Goal: Find specific fact: Find specific page/section

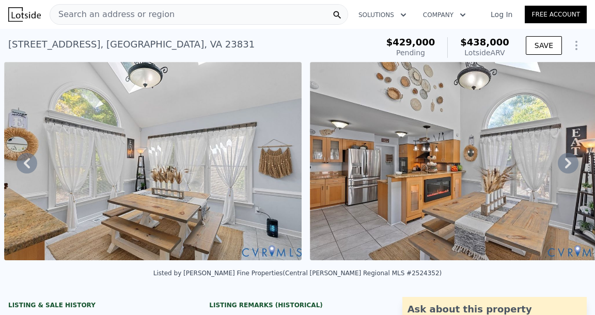
click at [570, 163] on icon at bounding box center [568, 163] width 6 height 10
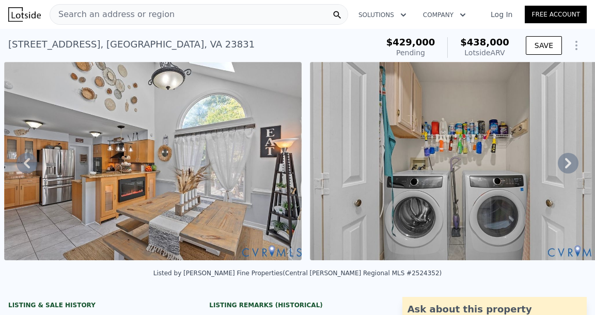
click at [570, 163] on icon at bounding box center [568, 163] width 6 height 10
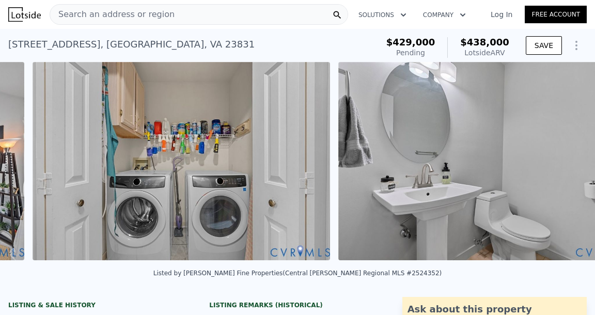
scroll to position [0, 3874]
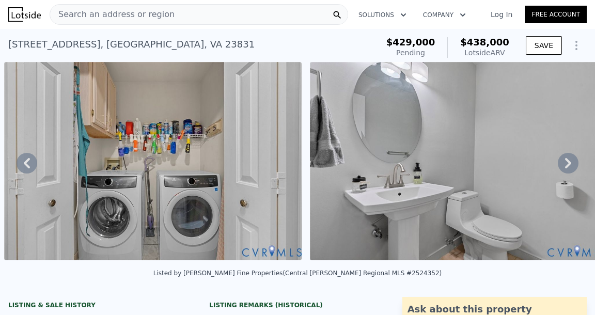
click at [570, 163] on icon at bounding box center [568, 163] width 6 height 10
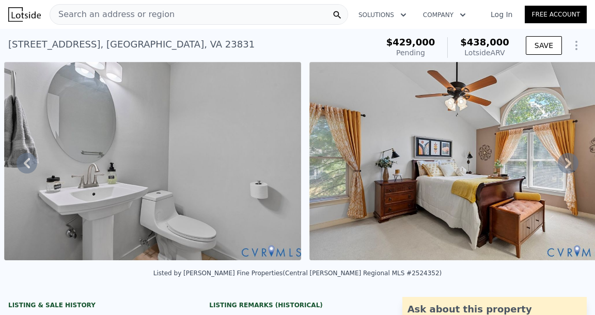
click at [570, 163] on icon at bounding box center [568, 163] width 6 height 10
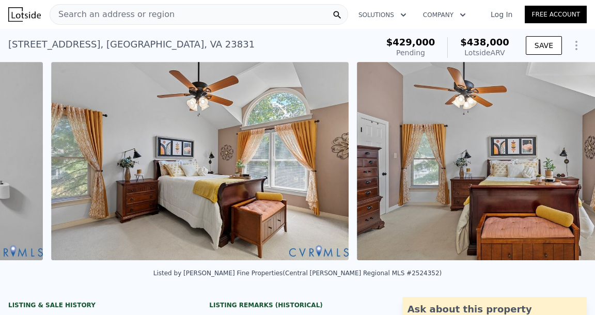
scroll to position [0, 4484]
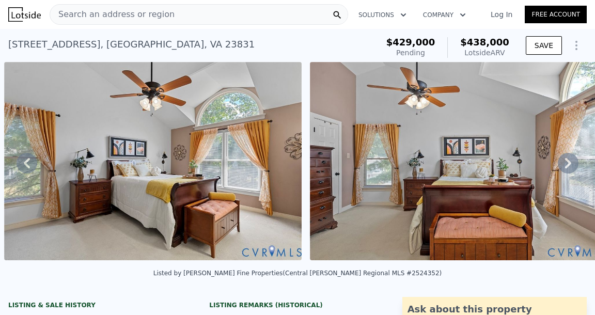
click at [570, 163] on icon at bounding box center [568, 163] width 6 height 10
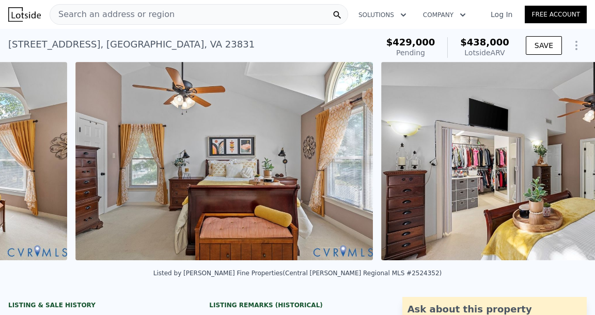
scroll to position [0, 4790]
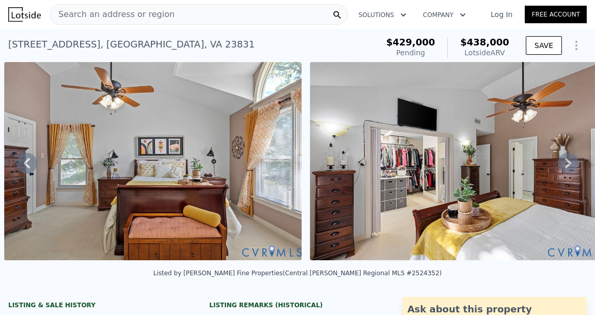
click at [570, 163] on icon at bounding box center [568, 163] width 6 height 10
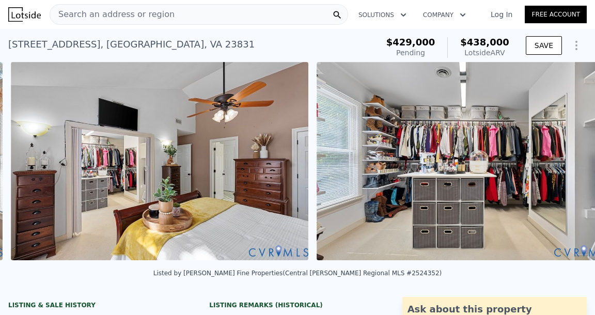
scroll to position [0, 5095]
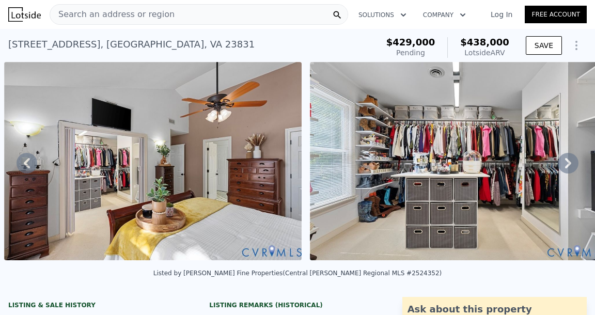
click at [570, 163] on icon at bounding box center [568, 163] width 6 height 10
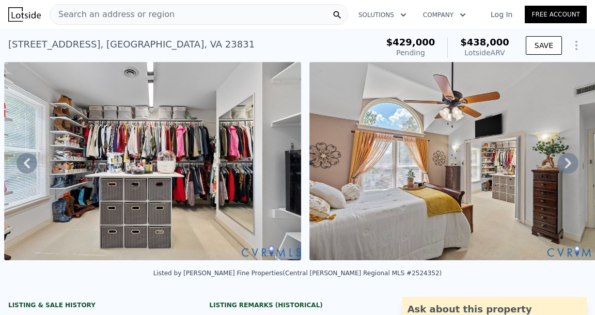
click at [570, 163] on icon at bounding box center [568, 163] width 6 height 10
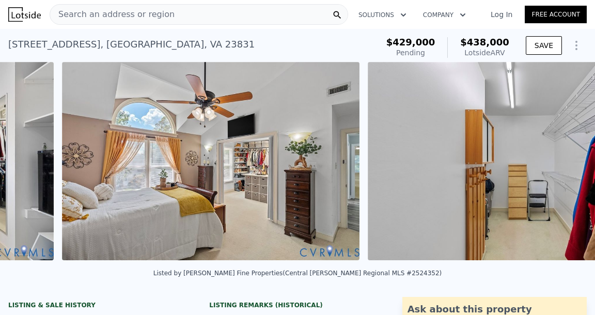
scroll to position [0, 5706]
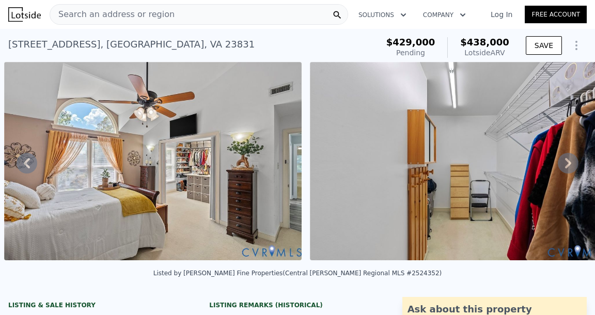
click at [570, 163] on icon at bounding box center [568, 163] width 6 height 10
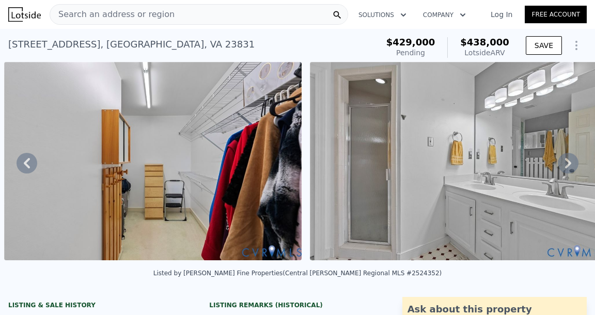
click at [570, 163] on icon at bounding box center [568, 163] width 6 height 10
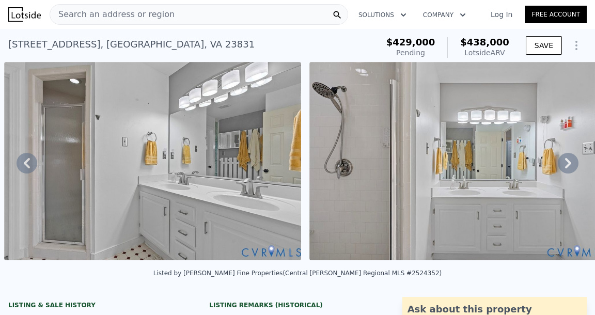
click at [570, 162] on icon at bounding box center [568, 163] width 6 height 10
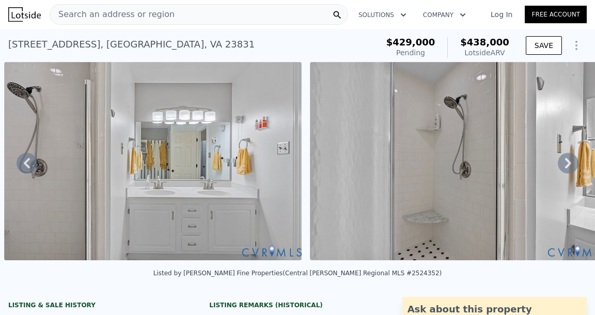
click at [570, 162] on icon at bounding box center [568, 163] width 6 height 10
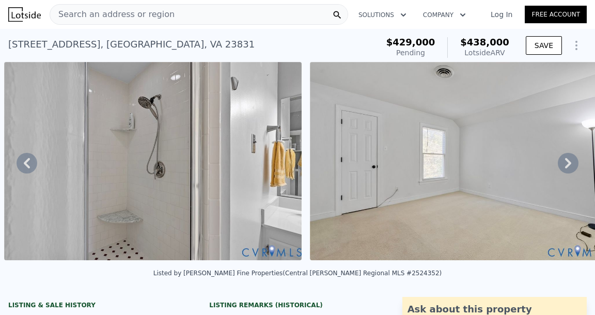
click at [570, 162] on icon at bounding box center [568, 163] width 6 height 10
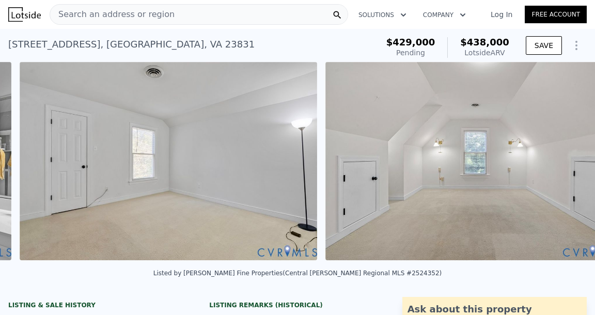
scroll to position [0, 7233]
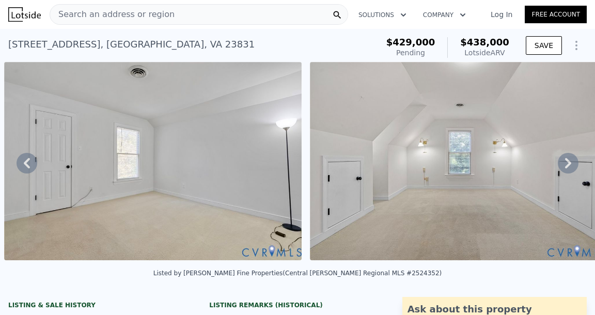
click at [570, 162] on icon at bounding box center [568, 163] width 6 height 10
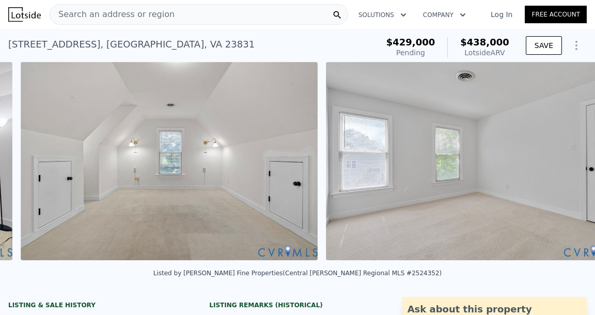
scroll to position [0, 7538]
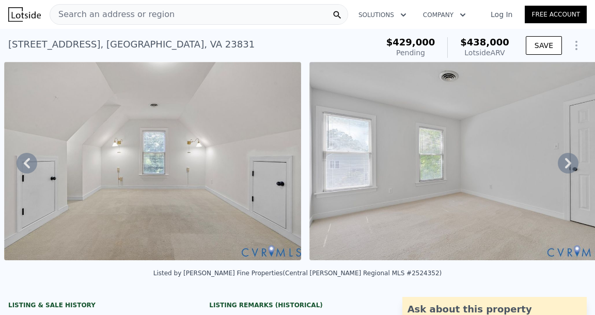
click at [570, 162] on icon at bounding box center [568, 163] width 6 height 10
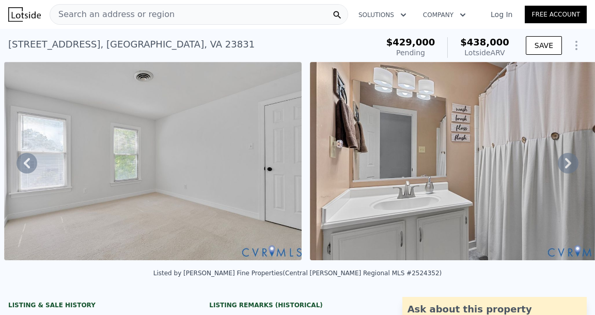
click at [570, 162] on icon at bounding box center [568, 163] width 6 height 10
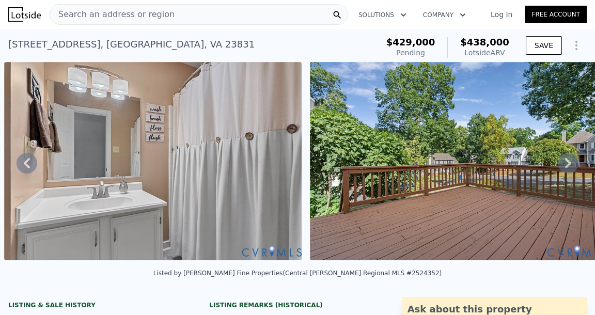
click at [570, 162] on icon at bounding box center [568, 163] width 6 height 10
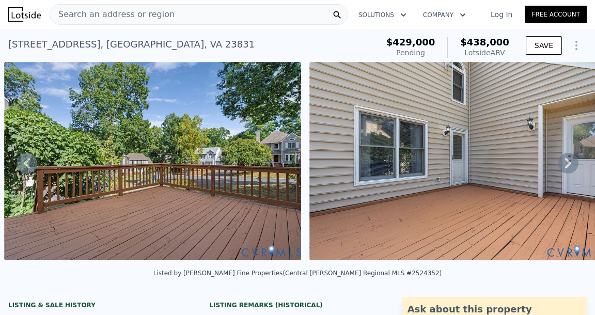
click at [570, 162] on icon at bounding box center [568, 163] width 6 height 10
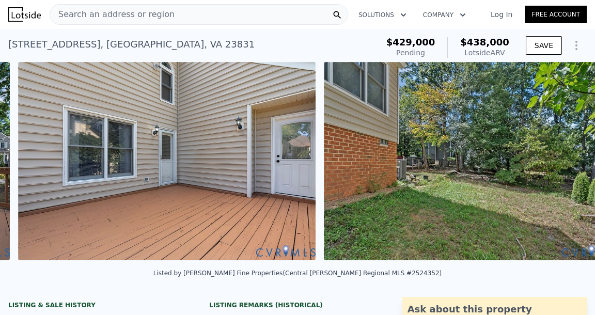
scroll to position [0, 8759]
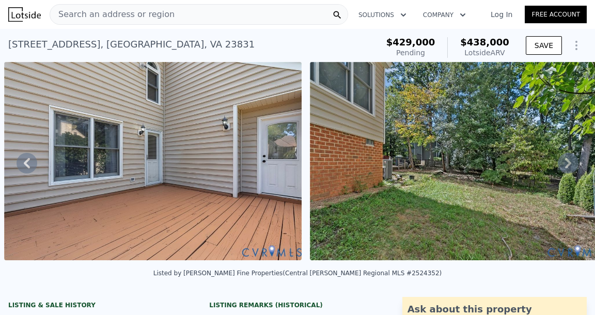
click at [570, 162] on icon at bounding box center [568, 163] width 6 height 10
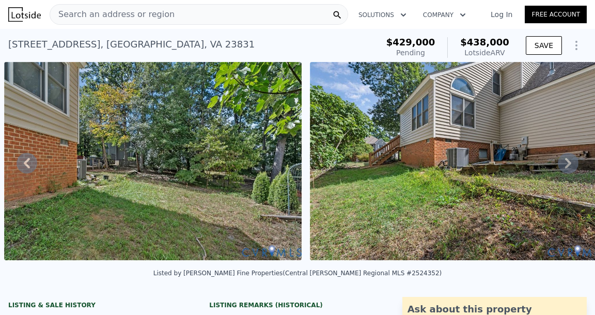
click at [570, 162] on icon at bounding box center [568, 163] width 6 height 10
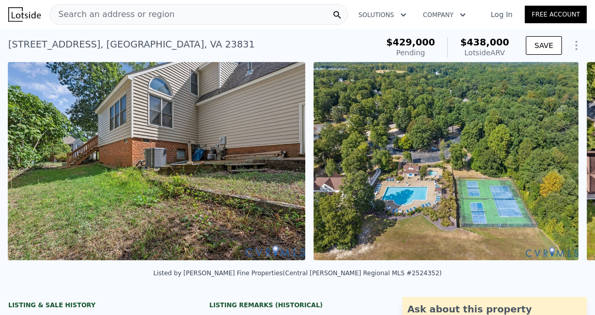
scroll to position [0, 9370]
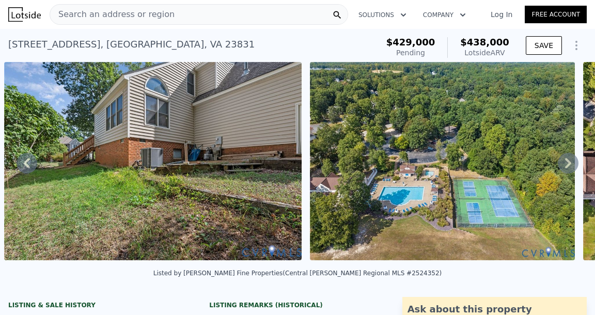
click at [570, 162] on icon at bounding box center [568, 163] width 6 height 10
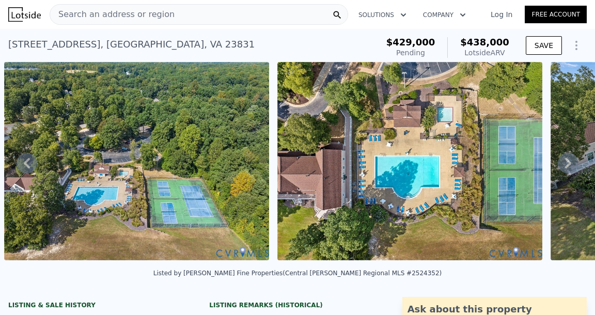
click at [569, 162] on icon at bounding box center [568, 163] width 6 height 10
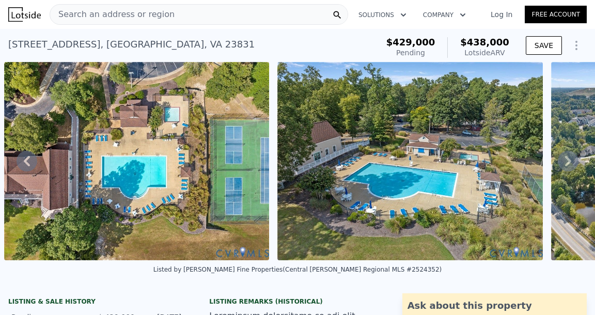
click at [569, 162] on icon at bounding box center [568, 161] width 6 height 10
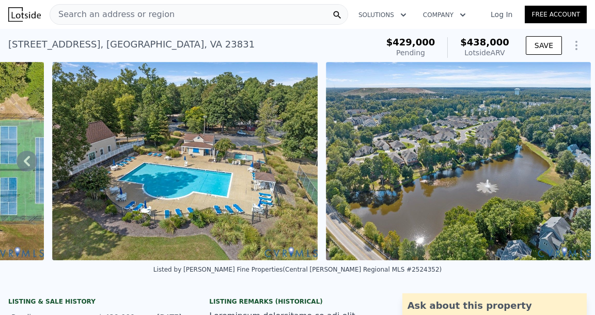
scroll to position [0, 0]
drag, startPoint x: 12, startPoint y: 42, endPoint x: 43, endPoint y: 44, distance: 31.1
click at [43, 44] on div "[STREET_ADDRESS]" at bounding box center [131, 44] width 246 height 14
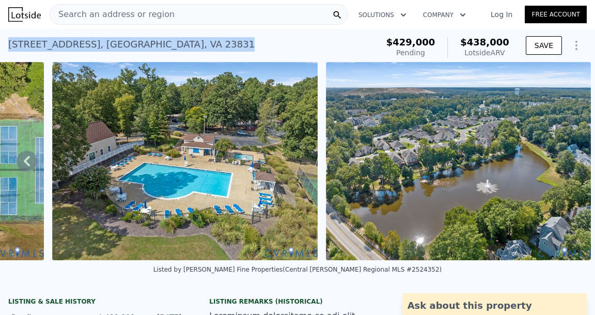
drag, startPoint x: 8, startPoint y: 42, endPoint x: 296, endPoint y: 40, distance: 287.5
click at [296, 40] on div "[STREET_ADDRESS] Pending from $429k (~ARV $438k )" at bounding box center [190, 47] width 365 height 29
copy div "[STREET_ADDRESS] Pending from $429k (~ARV $438k )"
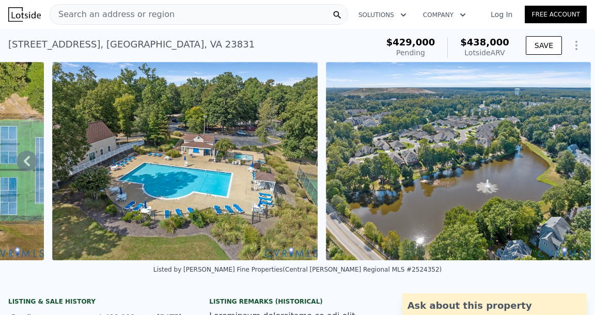
click at [26, 161] on icon at bounding box center [27, 161] width 6 height 10
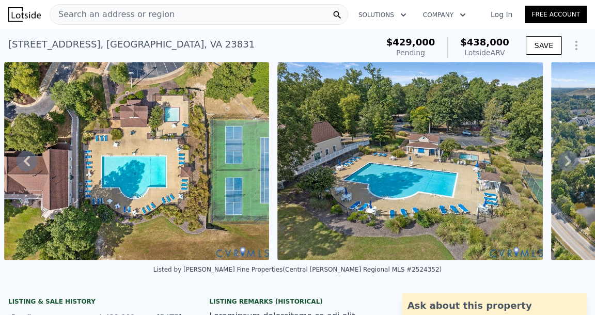
click at [26, 161] on icon at bounding box center [27, 161] width 6 height 10
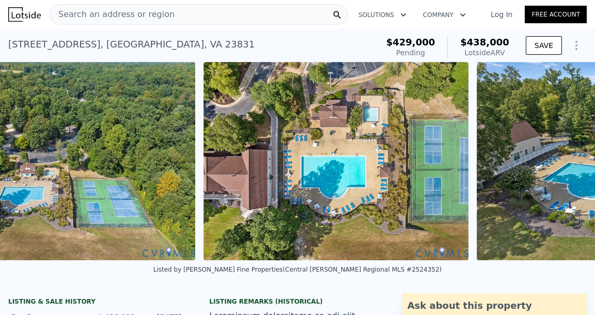
scroll to position [0, 9676]
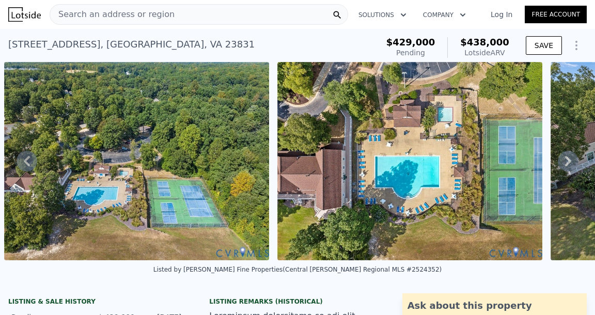
click at [26, 161] on icon at bounding box center [27, 161] width 6 height 10
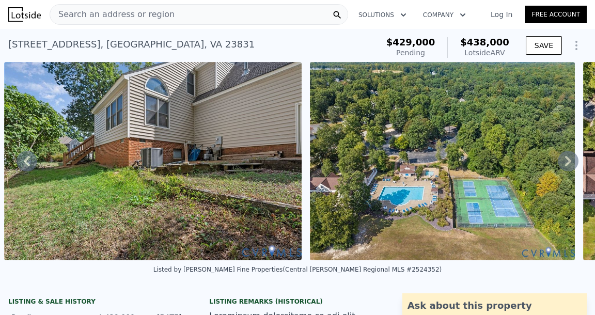
click at [25, 162] on icon at bounding box center [27, 161] width 6 height 10
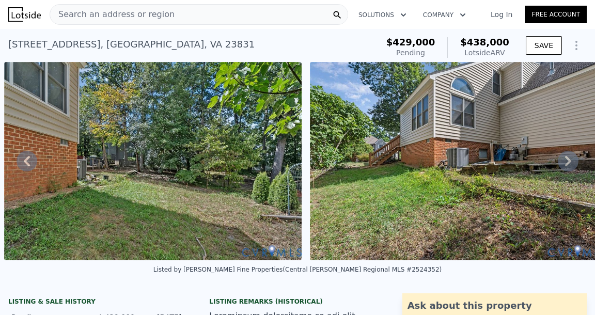
click at [25, 162] on icon at bounding box center [27, 161] width 6 height 10
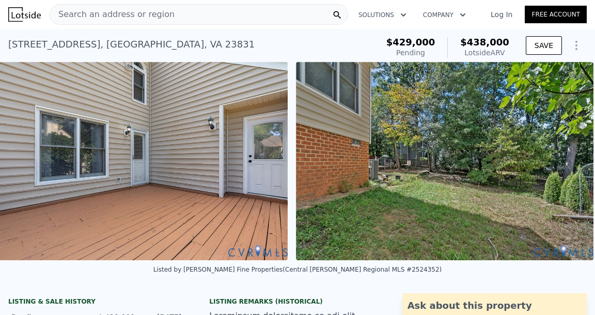
scroll to position [0, 8759]
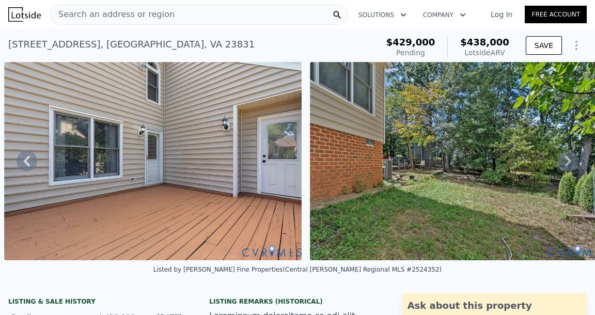
click at [25, 162] on icon at bounding box center [27, 161] width 6 height 10
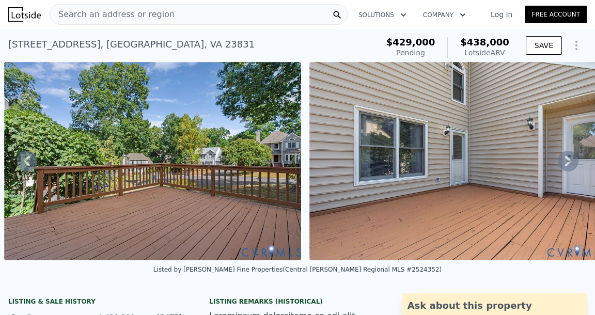
click at [25, 162] on icon at bounding box center [27, 161] width 6 height 10
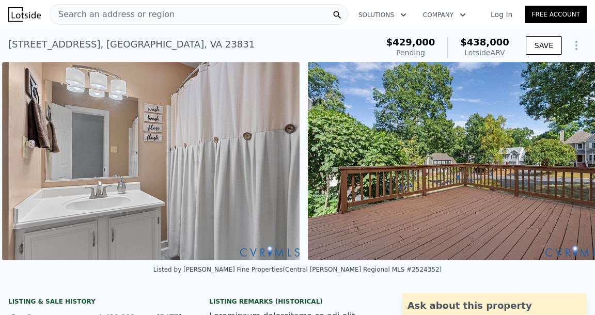
scroll to position [0, 8149]
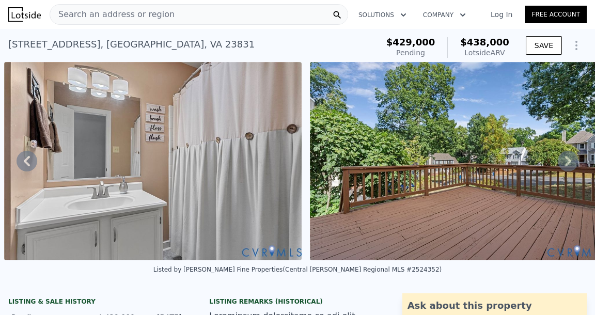
click at [25, 162] on icon at bounding box center [27, 161] width 6 height 10
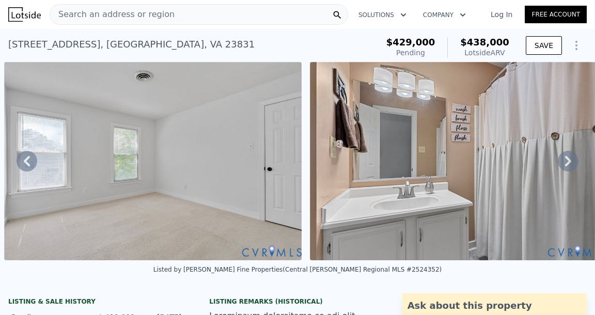
click at [25, 162] on icon at bounding box center [27, 161] width 6 height 10
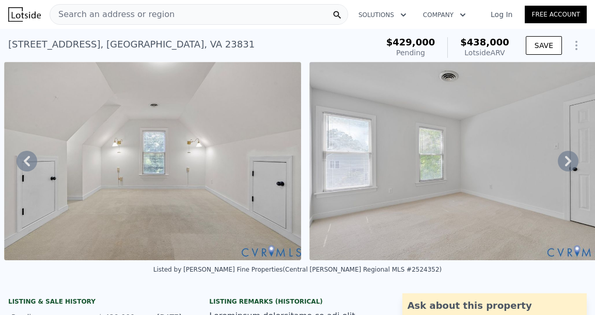
click at [25, 162] on icon at bounding box center [27, 161] width 6 height 10
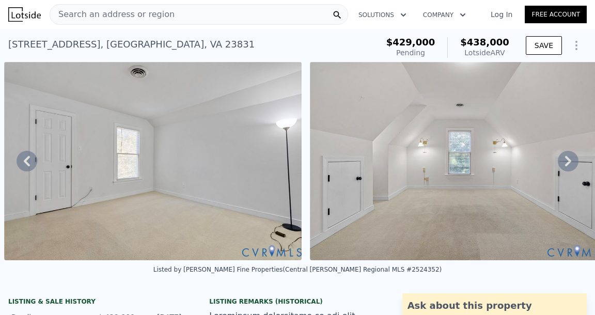
click at [25, 162] on icon at bounding box center [27, 161] width 6 height 10
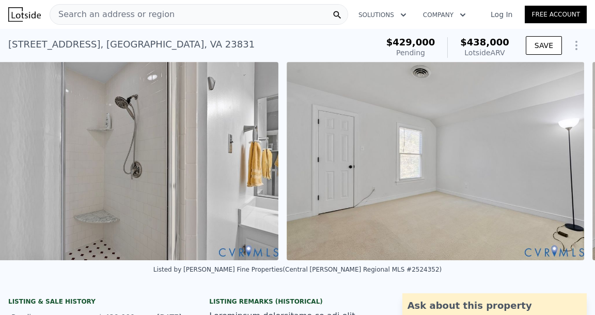
scroll to position [0, 6927]
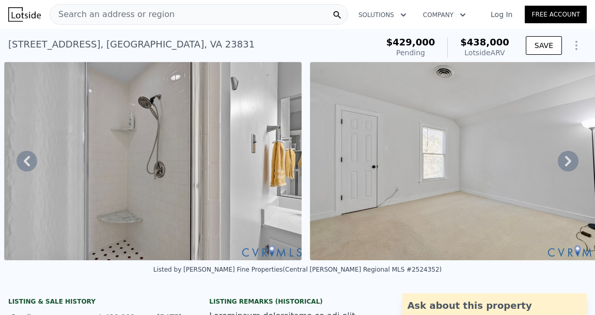
click at [25, 162] on icon at bounding box center [27, 161] width 6 height 10
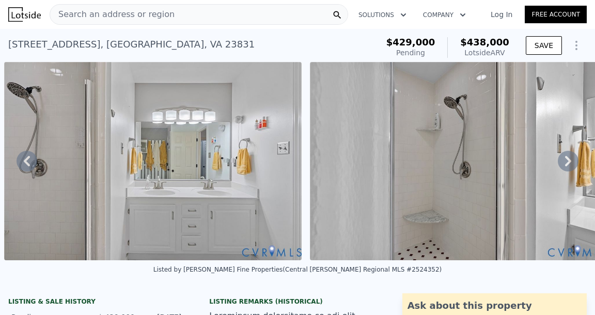
click at [25, 162] on icon at bounding box center [27, 161] width 6 height 10
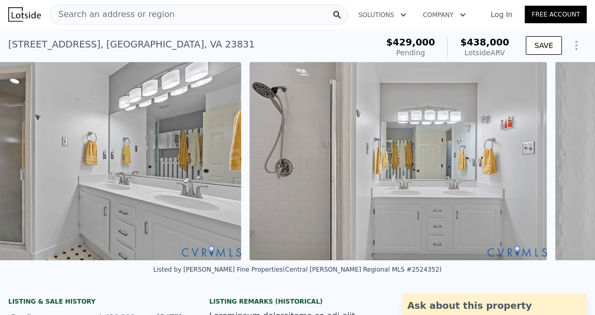
scroll to position [0, 6317]
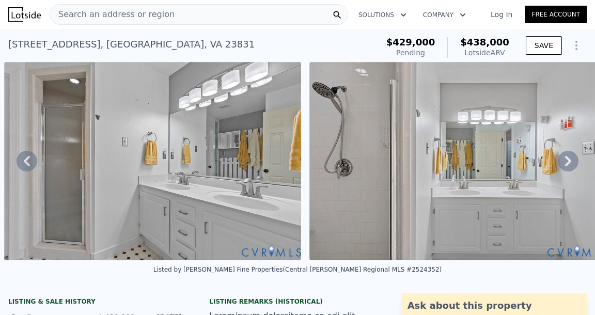
click at [25, 162] on icon at bounding box center [27, 161] width 6 height 10
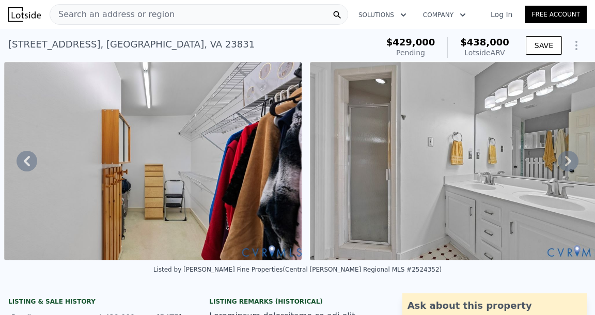
click at [25, 162] on icon at bounding box center [27, 161] width 6 height 10
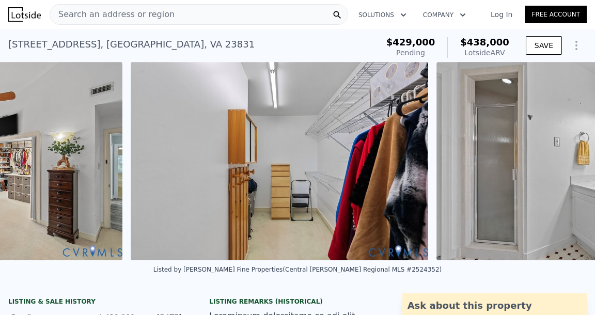
scroll to position [0, 5706]
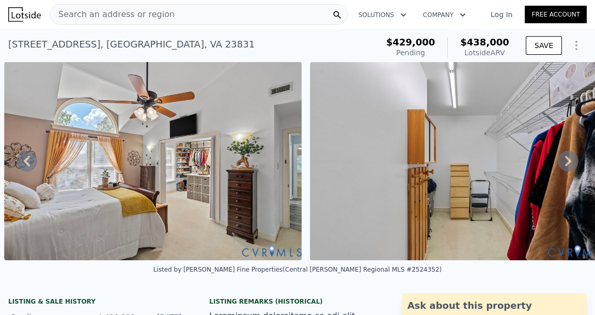
click at [25, 162] on icon at bounding box center [27, 161] width 6 height 10
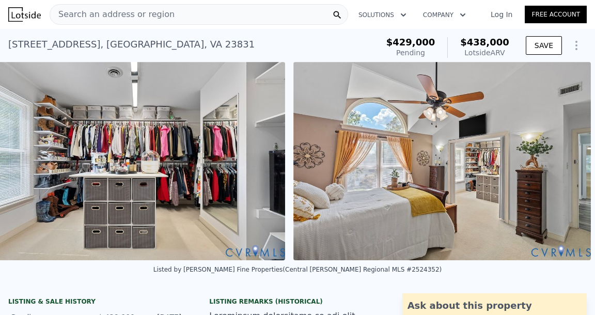
scroll to position [0, 5401]
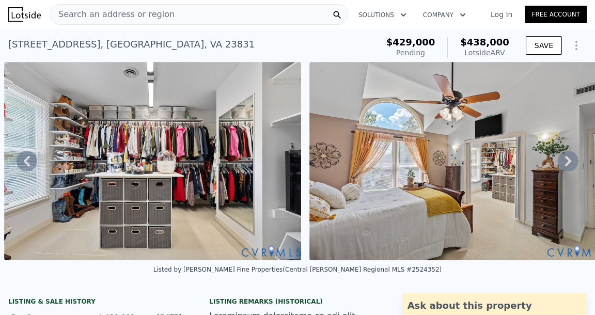
click at [25, 162] on icon at bounding box center [27, 161] width 6 height 10
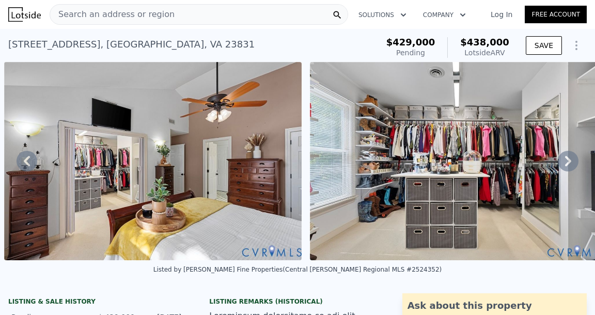
click at [25, 162] on icon at bounding box center [27, 161] width 6 height 10
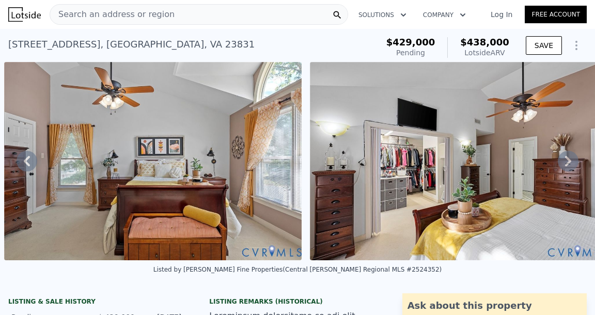
click at [24, 164] on icon at bounding box center [27, 161] width 21 height 21
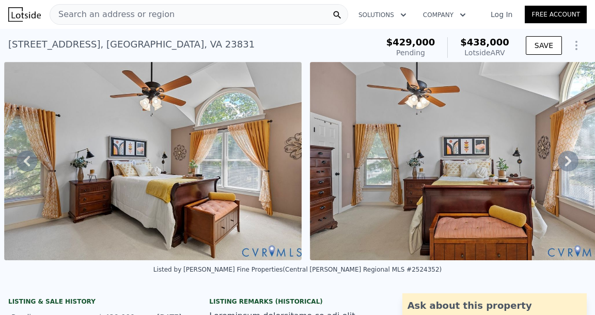
click at [24, 164] on icon at bounding box center [27, 161] width 21 height 21
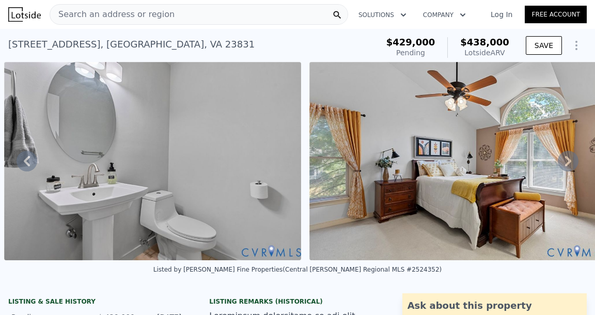
click at [24, 164] on icon at bounding box center [27, 161] width 21 height 21
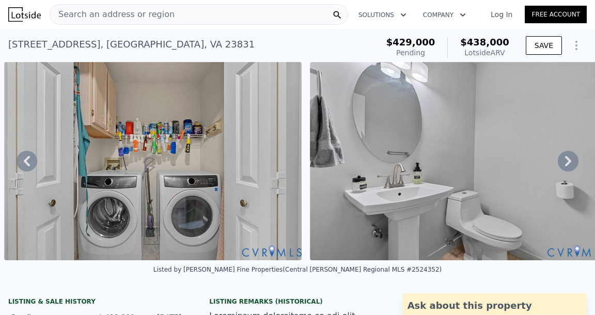
click at [24, 164] on icon at bounding box center [27, 161] width 21 height 21
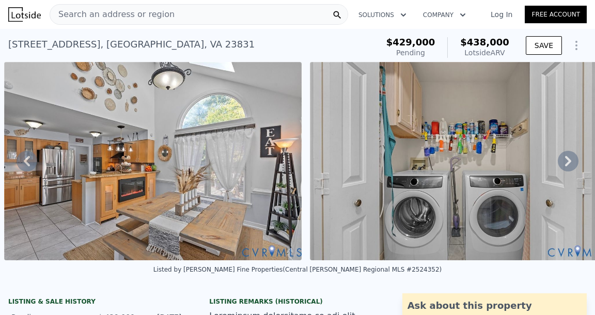
click at [24, 164] on icon at bounding box center [27, 161] width 21 height 21
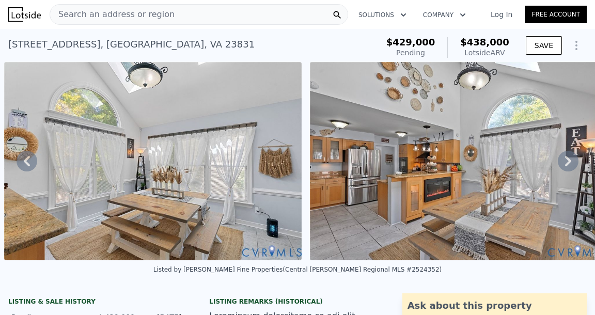
click at [24, 164] on icon at bounding box center [27, 161] width 21 height 21
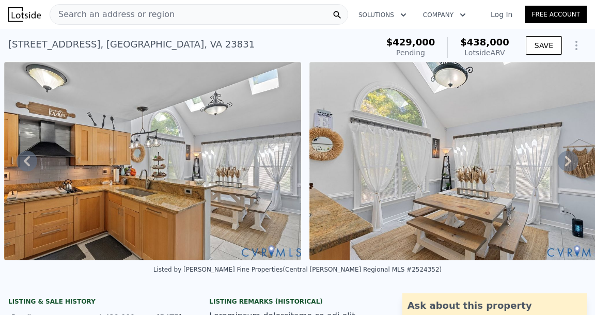
click at [24, 164] on icon at bounding box center [27, 161] width 21 height 21
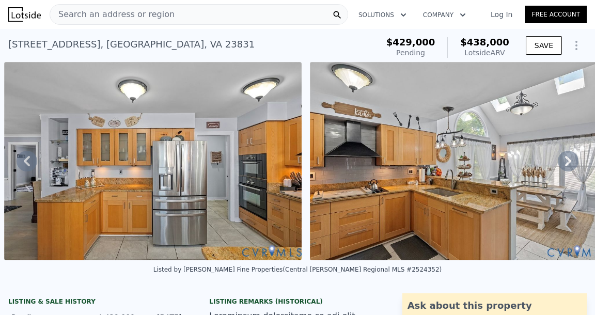
click at [24, 164] on icon at bounding box center [27, 161] width 21 height 21
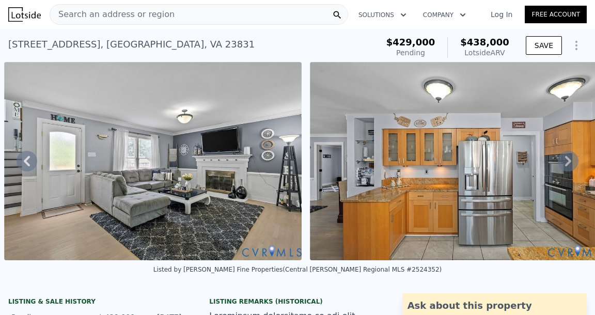
click at [27, 161] on icon at bounding box center [27, 161] width 21 height 21
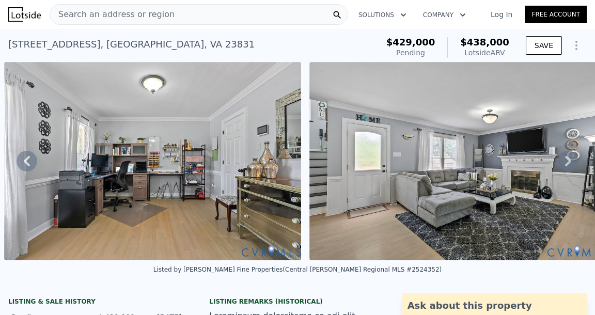
click at [27, 160] on icon at bounding box center [27, 161] width 21 height 21
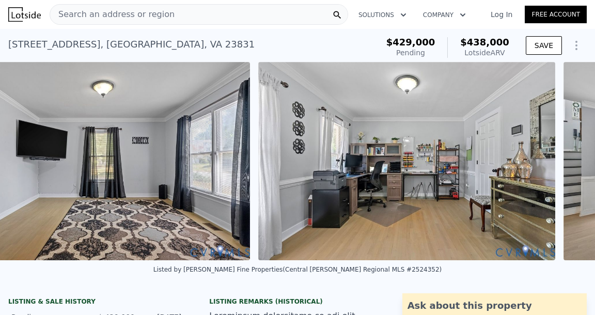
scroll to position [0, 1736]
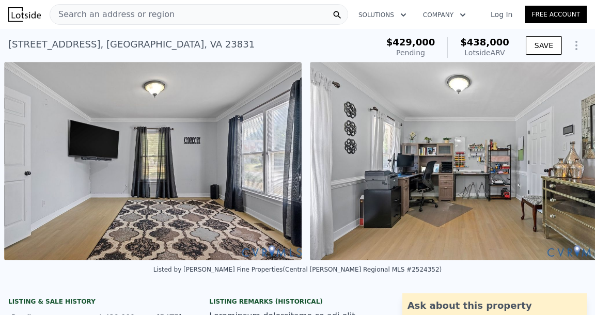
click at [27, 160] on img at bounding box center [152, 161] width 297 height 198
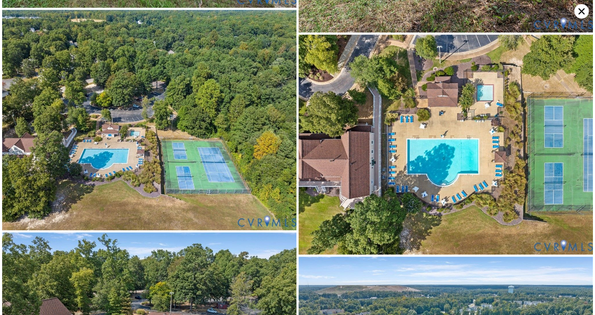
scroll to position [2949, 0]
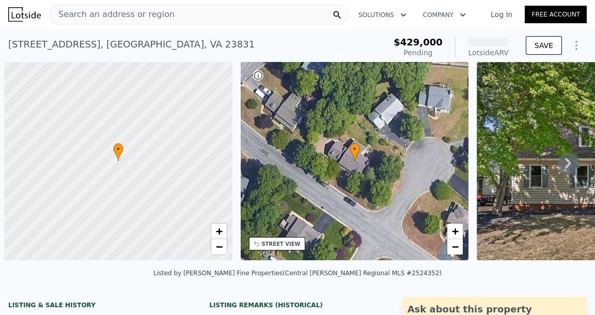
scroll to position [0, 4]
